Goal: Obtain resource: Download file/media

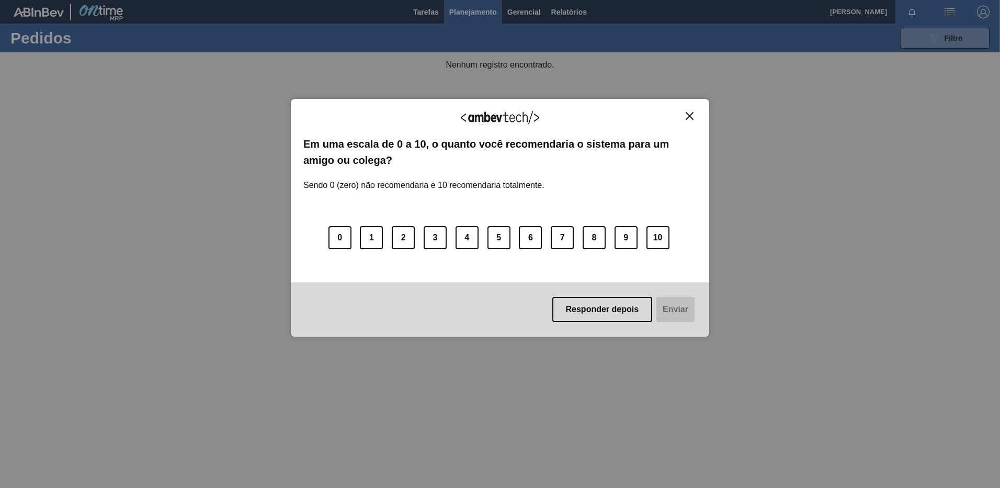
click at [689, 118] on img "Close" at bounding box center [690, 116] width 8 height 8
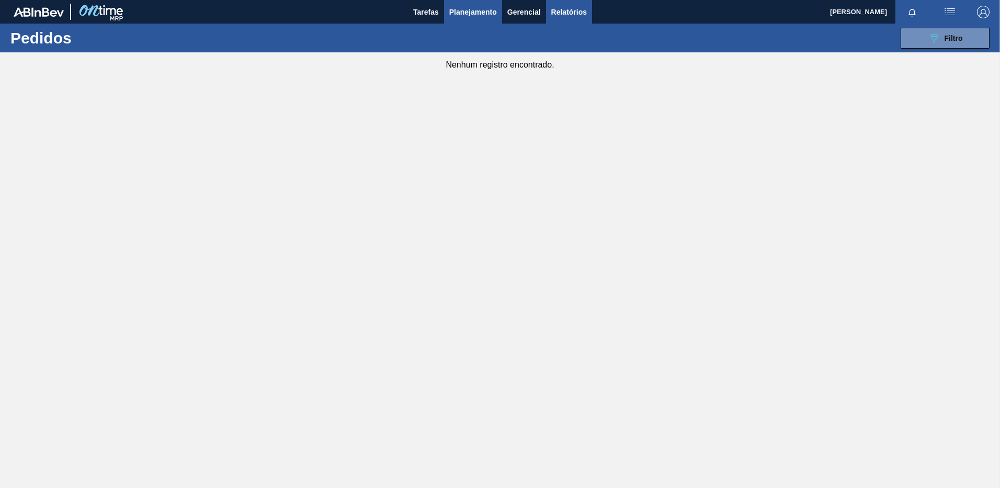
click at [584, 16] on span "Relatórios" at bounding box center [569, 12] width 36 height 13
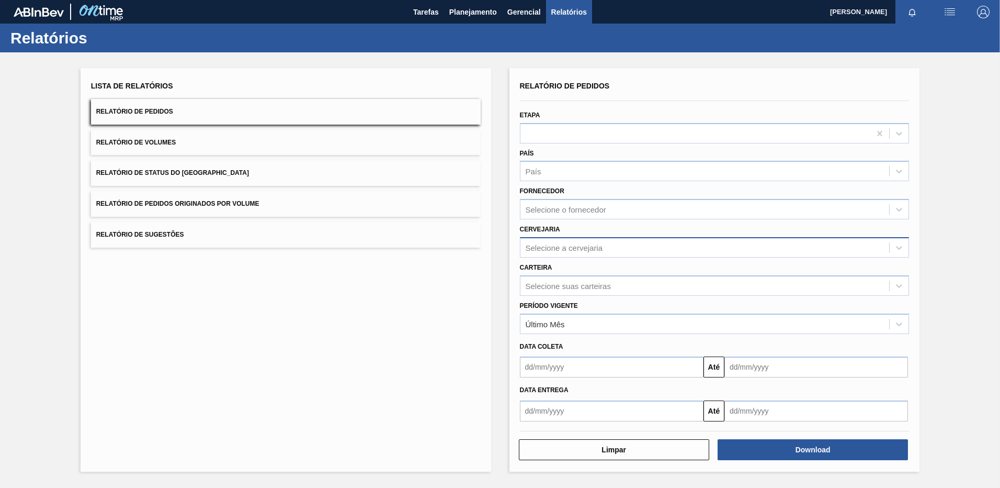
click at [557, 246] on div "Selecione a cervejaria" at bounding box center [564, 247] width 77 height 9
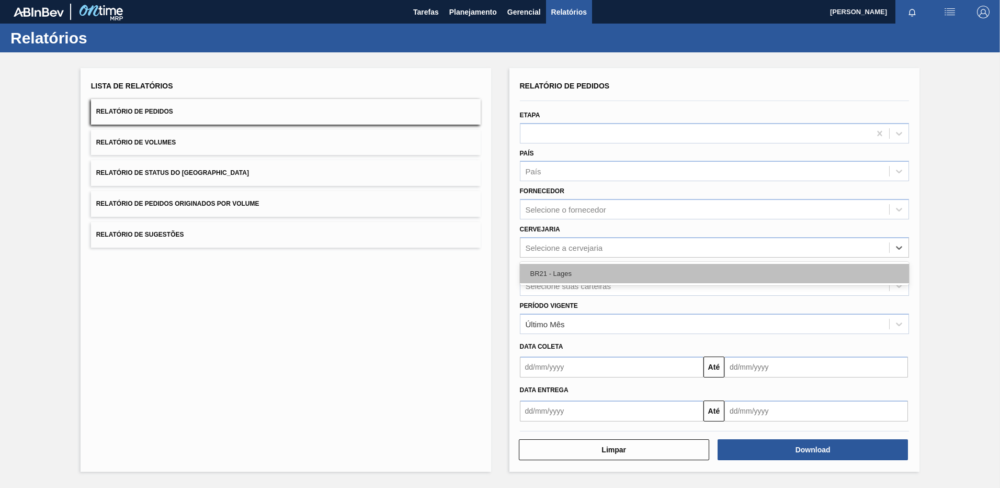
click at [555, 278] on div "BR21 - Lages" at bounding box center [715, 273] width 390 height 19
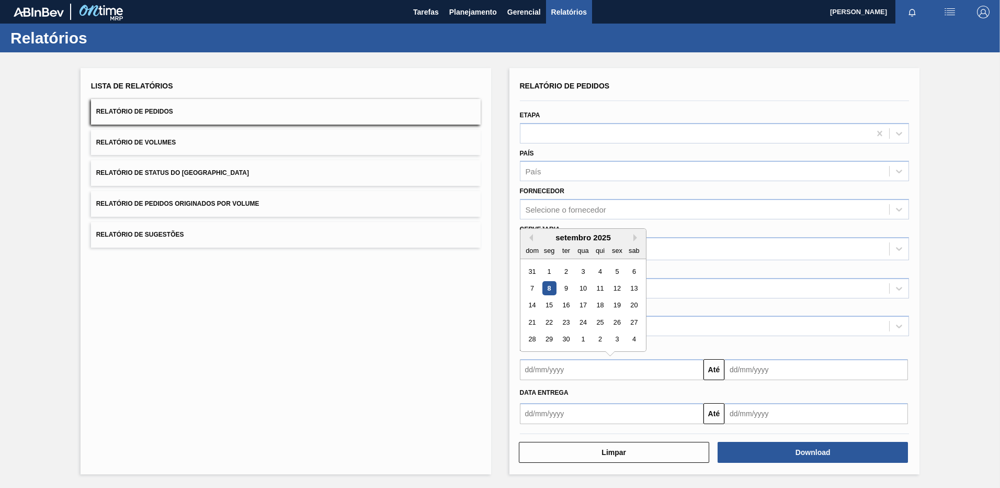
click at [561, 372] on input "text" at bounding box center [612, 369] width 184 height 21
click at [534, 234] on div "setembro 2025" at bounding box center [584, 237] width 126 height 9
click at [533, 239] on div "setembro 2025" at bounding box center [584, 237] width 126 height 9
click at [531, 239] on button "Previous Month" at bounding box center [529, 237] width 7 height 7
click at [552, 334] on div "25" at bounding box center [549, 339] width 14 height 14
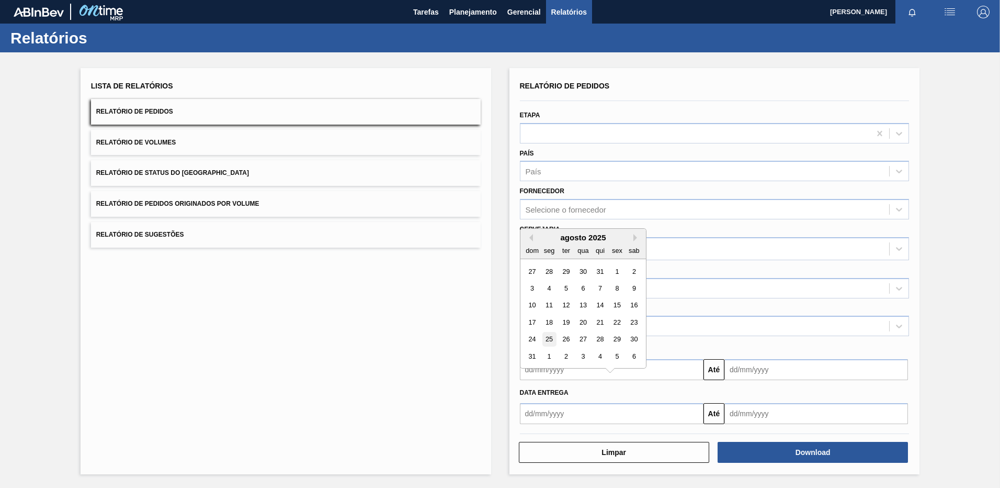
type input "[DATE]"
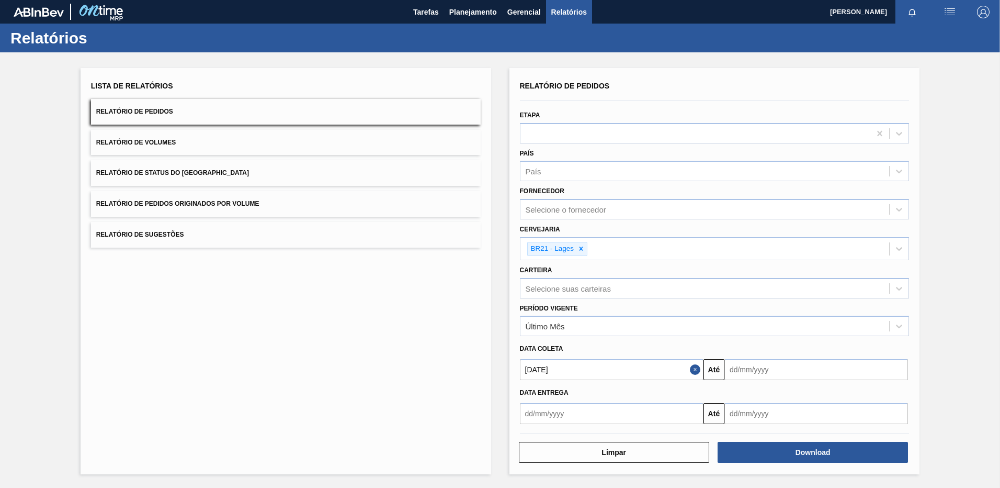
click at [569, 411] on input "text" at bounding box center [612, 413] width 184 height 21
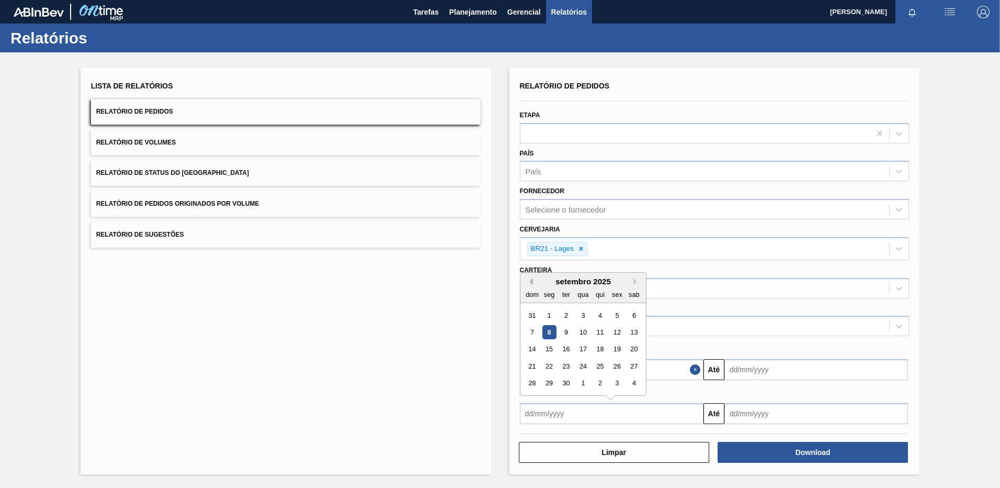
click at [530, 280] on button "Previous Month" at bounding box center [529, 281] width 7 height 7
click at [547, 383] on div "25" at bounding box center [549, 383] width 14 height 14
type input "[DATE]"
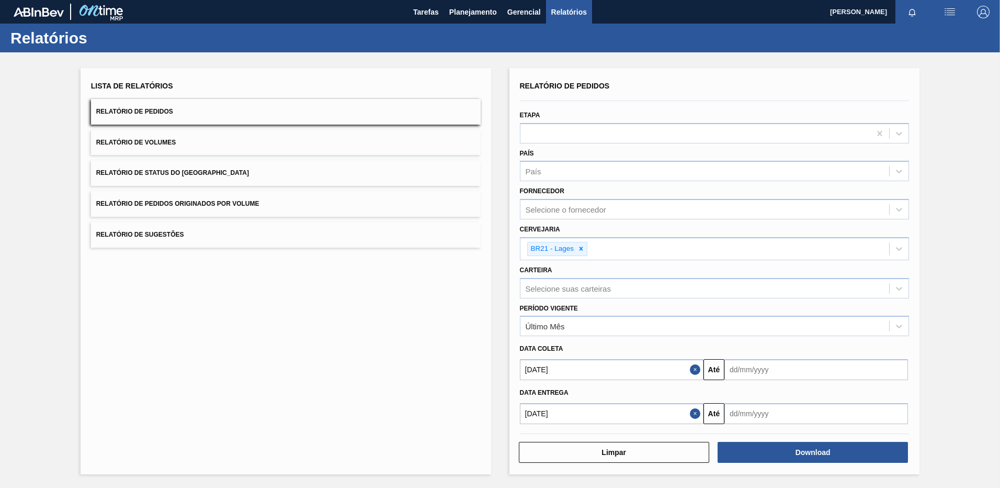
click at [742, 363] on input "text" at bounding box center [817, 369] width 184 height 21
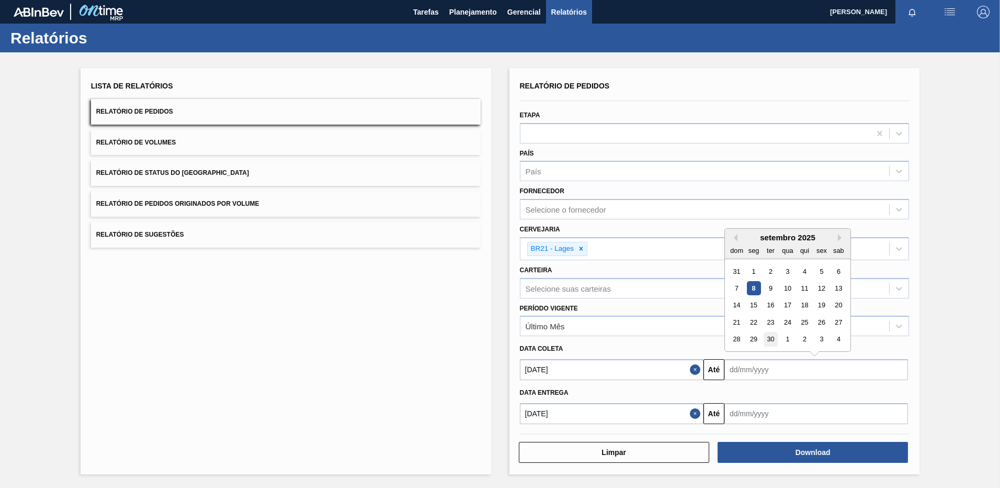
click at [777, 340] on div "30" at bounding box center [771, 339] width 14 height 14
type input "[DATE]"
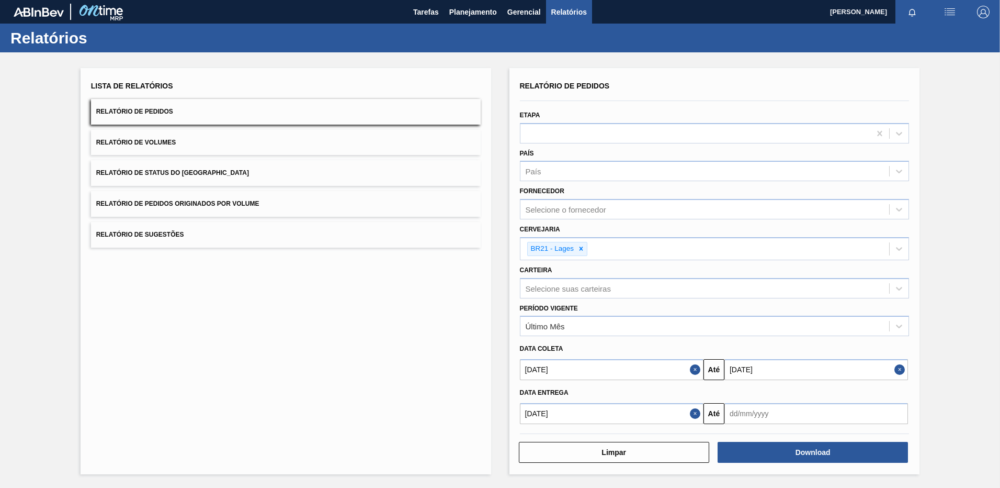
click at [900, 371] on button "Close" at bounding box center [902, 369] width 14 height 21
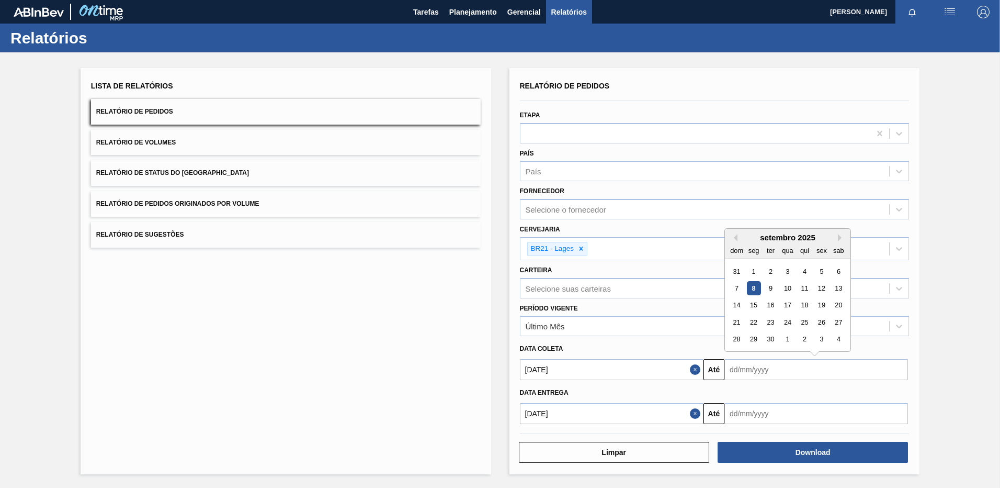
click at [878, 375] on input "text" at bounding box center [817, 369] width 184 height 21
click at [839, 239] on button "Next Month" at bounding box center [841, 237] width 7 height 7
click at [753, 307] on div "13" at bounding box center [753, 305] width 14 height 14
type input "[DATE]"
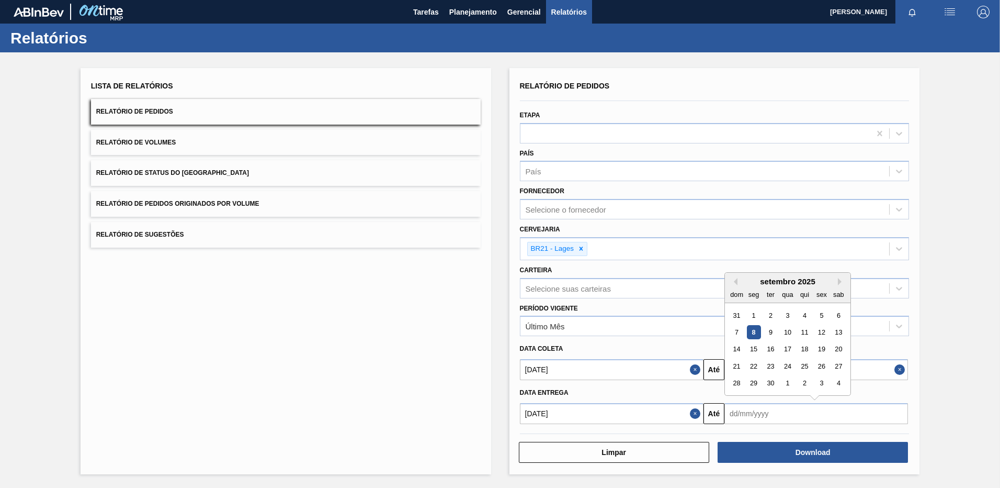
click at [749, 410] on input "text" at bounding box center [817, 413] width 184 height 21
click at [838, 282] on div "Previous Month Next Month setembro 2025 dom seg ter qua qui sex sab 31 1 2 3 4 …" at bounding box center [788, 333] width 127 height 123
click at [840, 284] on button "Next Month" at bounding box center [841, 281] width 7 height 7
click at [757, 346] on div "13" at bounding box center [753, 349] width 14 height 14
type input "[DATE]"
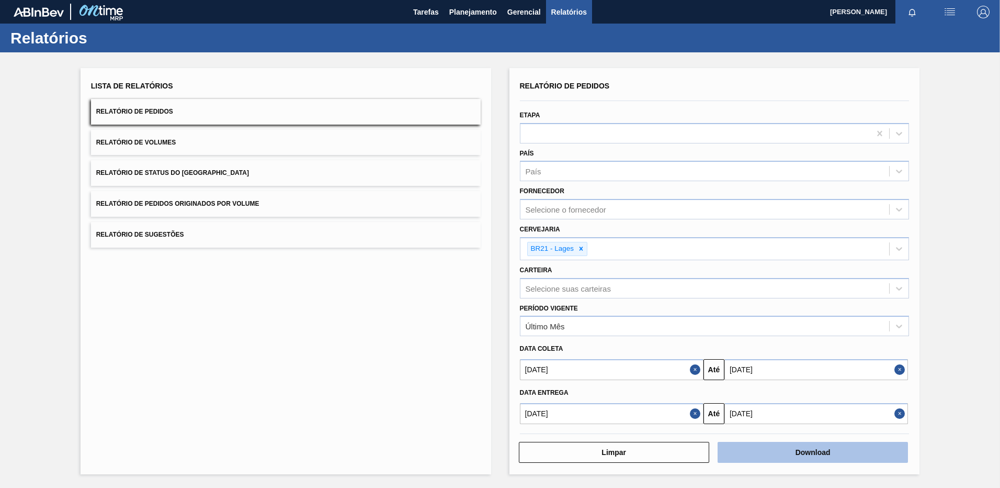
click at [785, 456] on button "Download" at bounding box center [813, 452] width 190 height 21
click at [934, 141] on div "Lista de Relatórios Relatório de Pedidos Relatório de Volumes Relatório de Stat…" at bounding box center [500, 269] width 1000 height 435
click at [955, 89] on div "Lista de Relatórios Relatório de Pedidos Relatório de Volumes Relatório de Stat…" at bounding box center [500, 269] width 1000 height 435
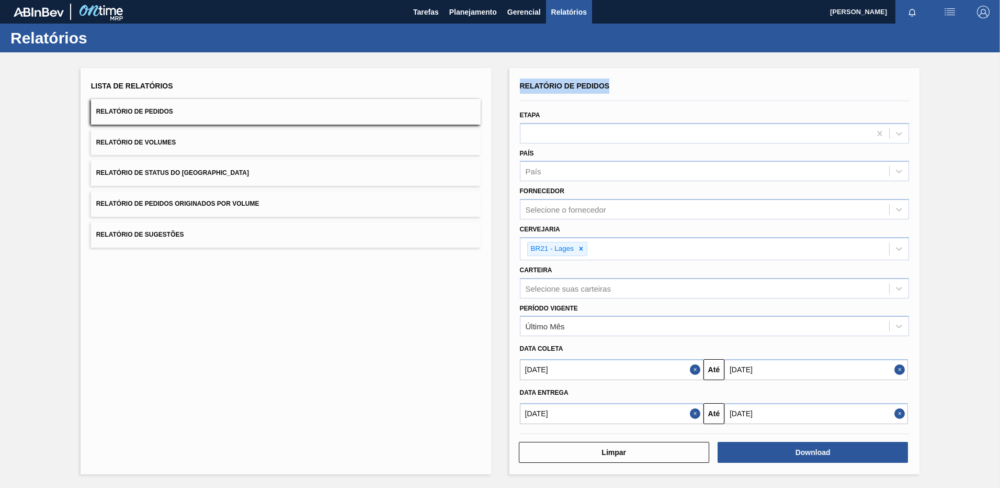
click at [956, 89] on div "Lista de Relatórios Relatório de Pedidos Relatório de Volumes Relatório de Stat…" at bounding box center [500, 269] width 1000 height 435
click at [395, 333] on div "Lista de Relatórios Relatório de Pedidos Relatório de Volumes Relatório de Stat…" at bounding box center [286, 271] width 411 height 406
